Goal: Information Seeking & Learning: Learn about a topic

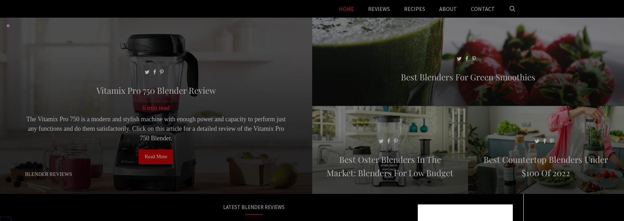
scroll to position [17, 0]
click at [215, 161] on span at bounding box center [156, 109] width 312 height 182
click at [151, 154] on link "Read More" at bounding box center [156, 156] width 35 height 15
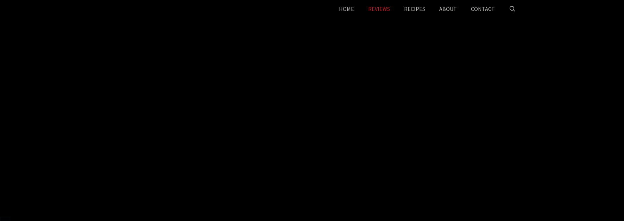
scroll to position [17, 0]
click at [348, 10] on link "HOME" at bounding box center [346, 9] width 29 height 18
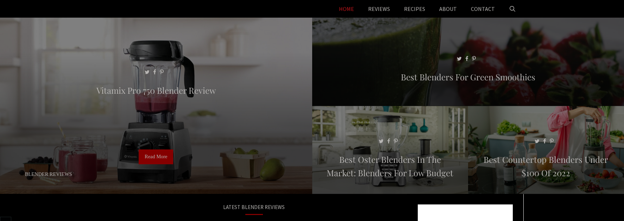
scroll to position [17, 0]
